Goal: Transaction & Acquisition: Subscribe to service/newsletter

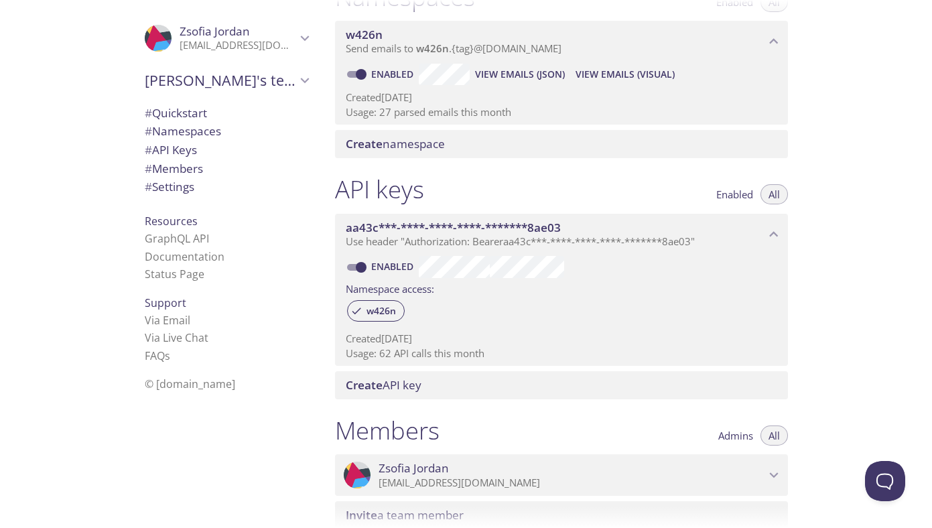
scroll to position [224, 0]
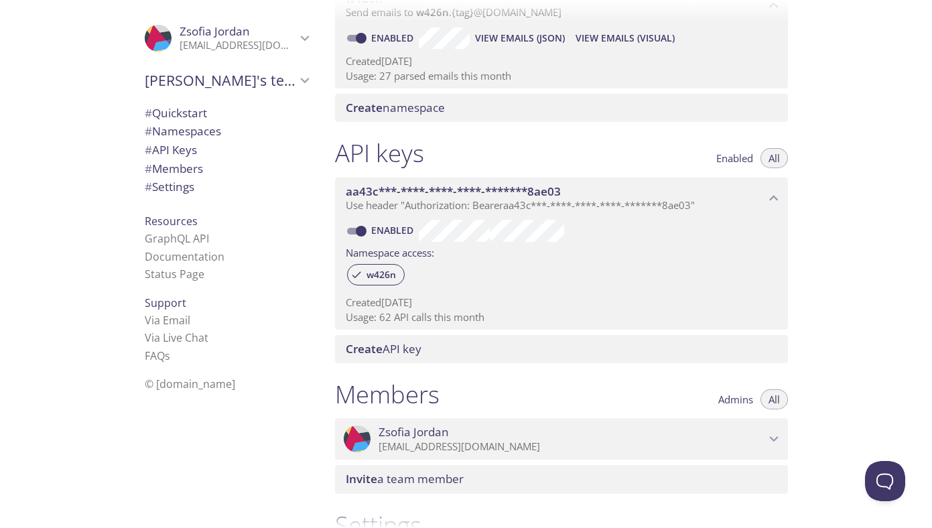
click at [166, 76] on span "[PERSON_NAME]'s team" at bounding box center [220, 80] width 151 height 19
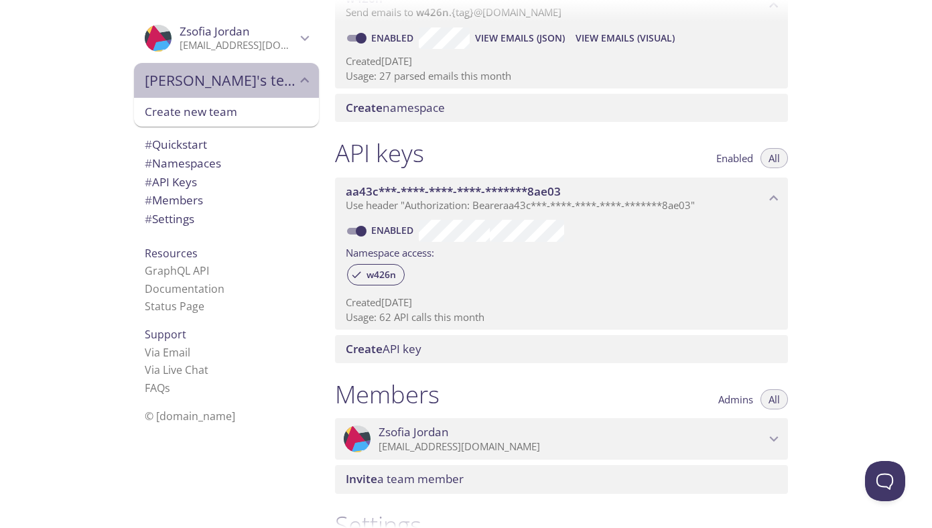
click at [166, 76] on span "[PERSON_NAME]'s team" at bounding box center [220, 80] width 151 height 19
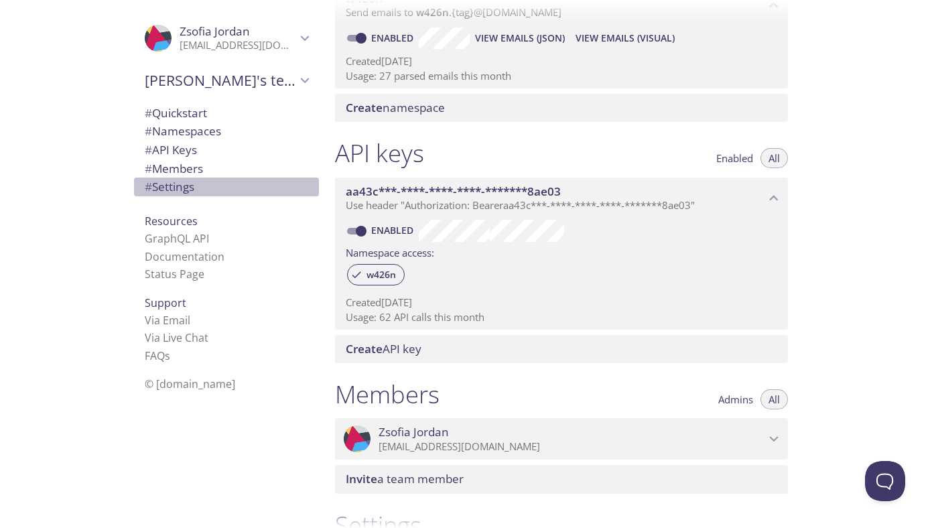
click at [187, 180] on span "# Settings" at bounding box center [170, 186] width 50 height 15
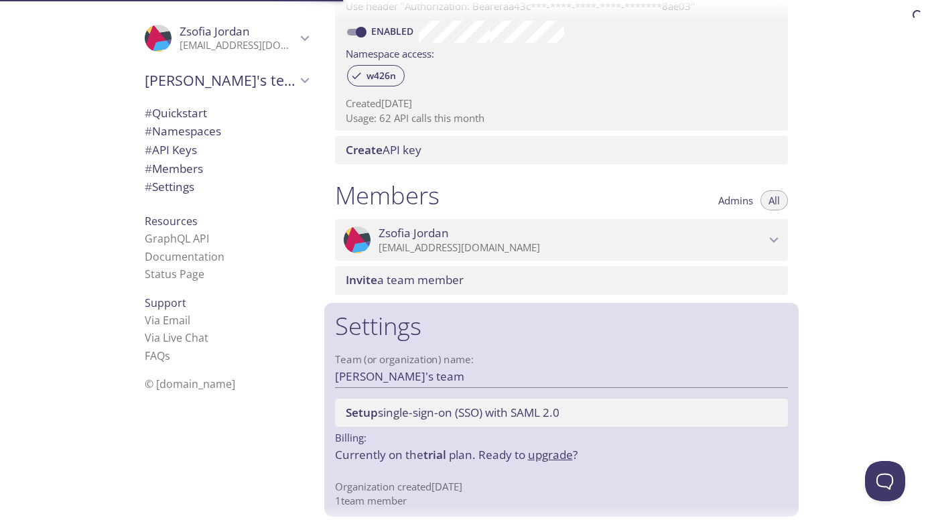
scroll to position [425, 0]
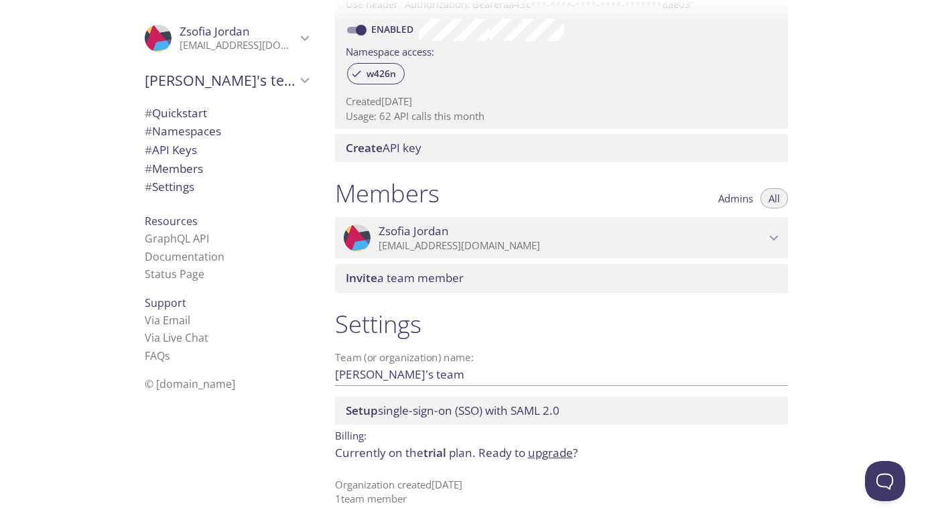
click at [381, 457] on p "Currently on the trial plan. Ready to upgrade ?" at bounding box center [561, 452] width 453 height 17
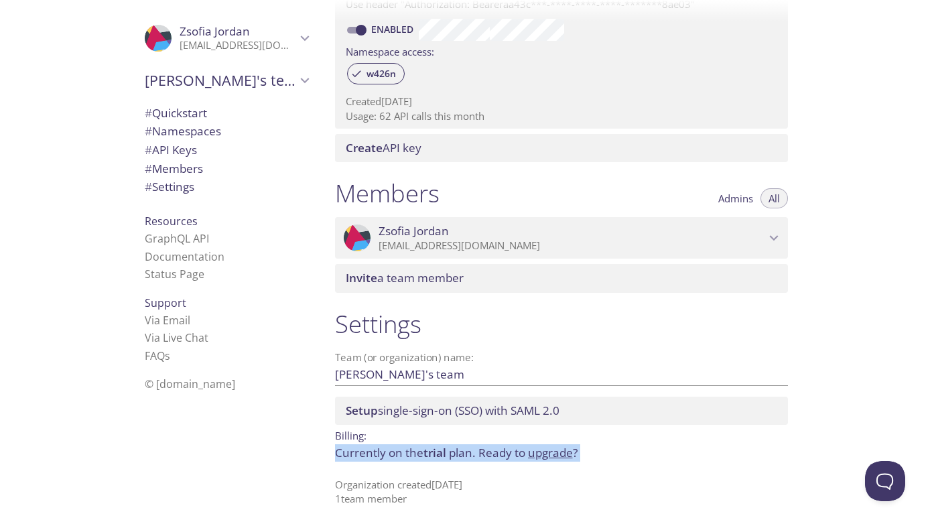
click at [381, 457] on p "Currently on the trial plan. Ready to upgrade ?" at bounding box center [561, 452] width 453 height 17
click at [556, 453] on link "upgrade" at bounding box center [550, 452] width 45 height 15
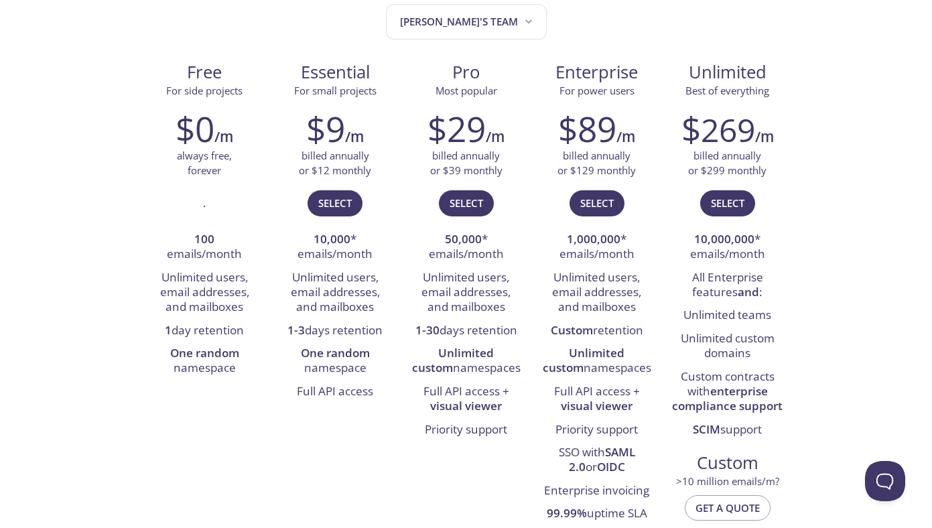
scroll to position [163, 0]
